Goal: Find contact information: Find contact information

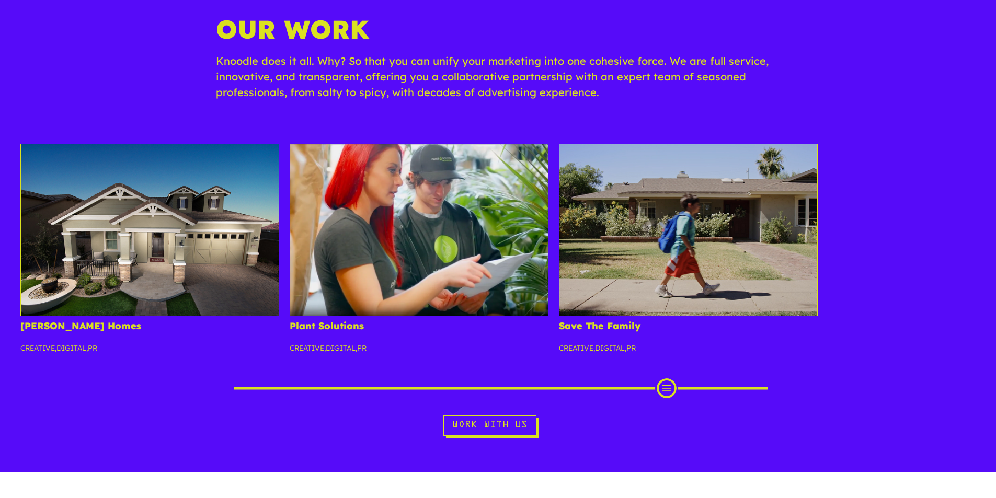
click at [476, 96] on p "Knoodle does it all. Why? So that you can unify your marketing into one cohesiv…" at bounding box center [498, 81] width 564 height 57
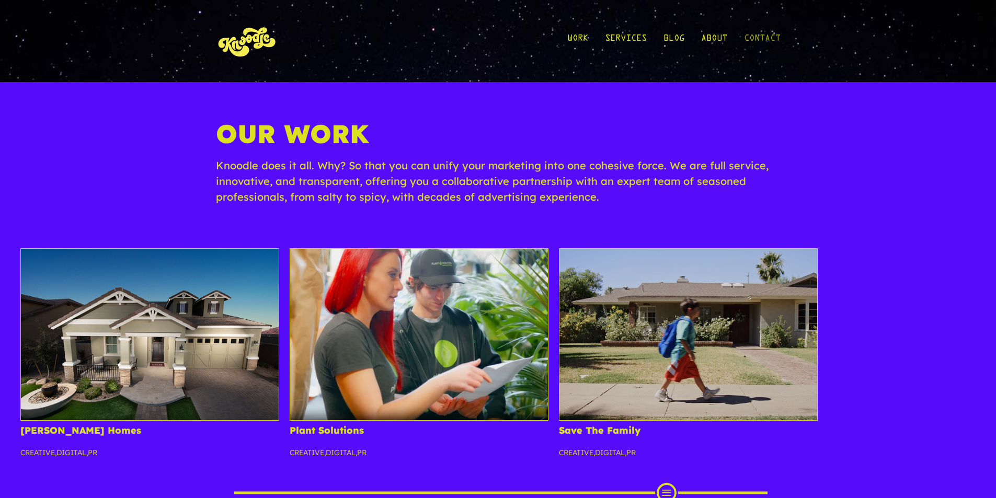
click at [764, 34] on link "Contact" at bounding box center [762, 41] width 37 height 49
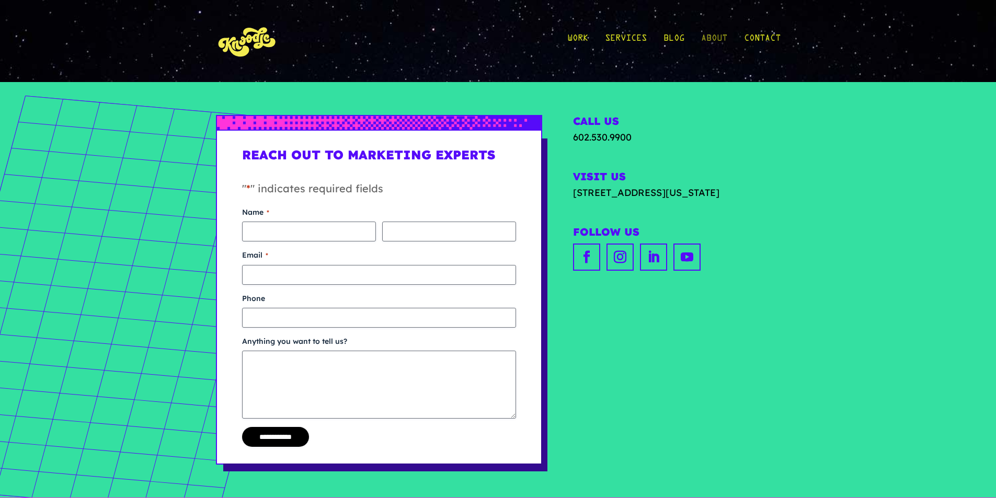
click at [714, 34] on link "About" at bounding box center [714, 41] width 26 height 49
